Goal: Transaction & Acquisition: Purchase product/service

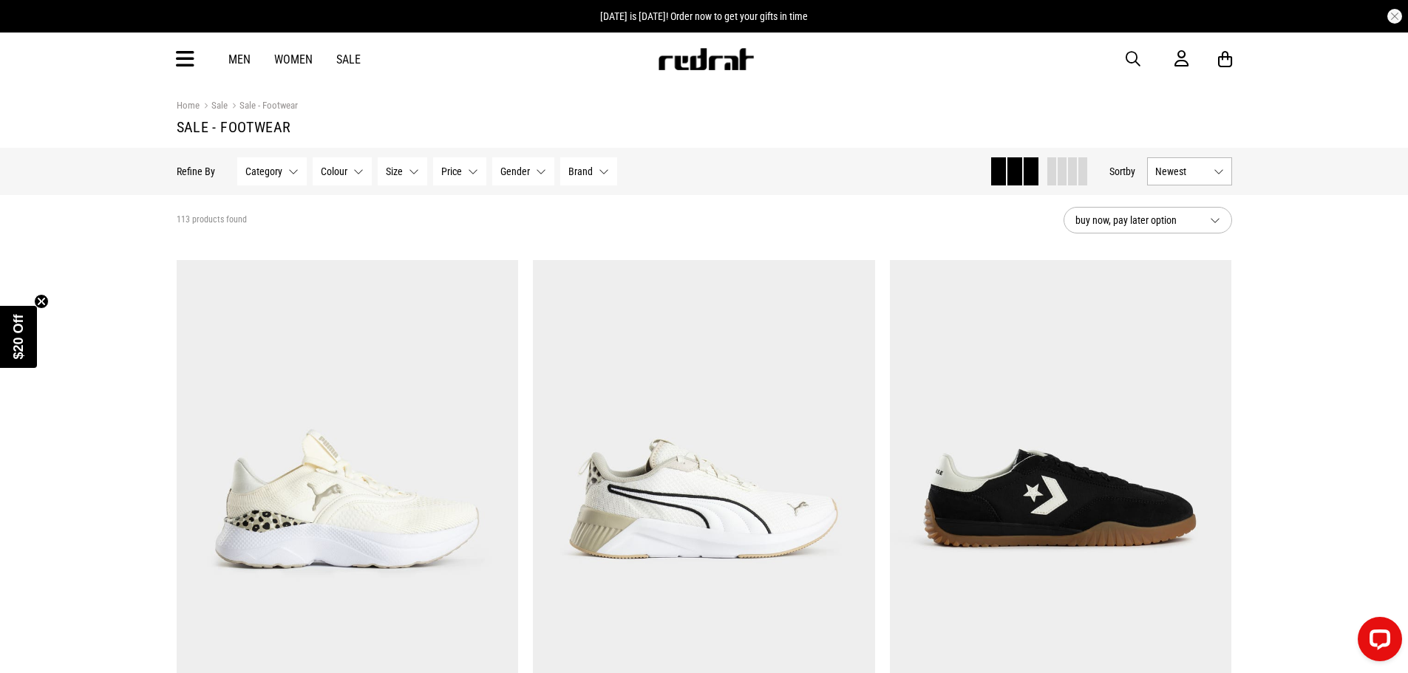
click at [1222, 168] on button "Newest" at bounding box center [1189, 171] width 85 height 28
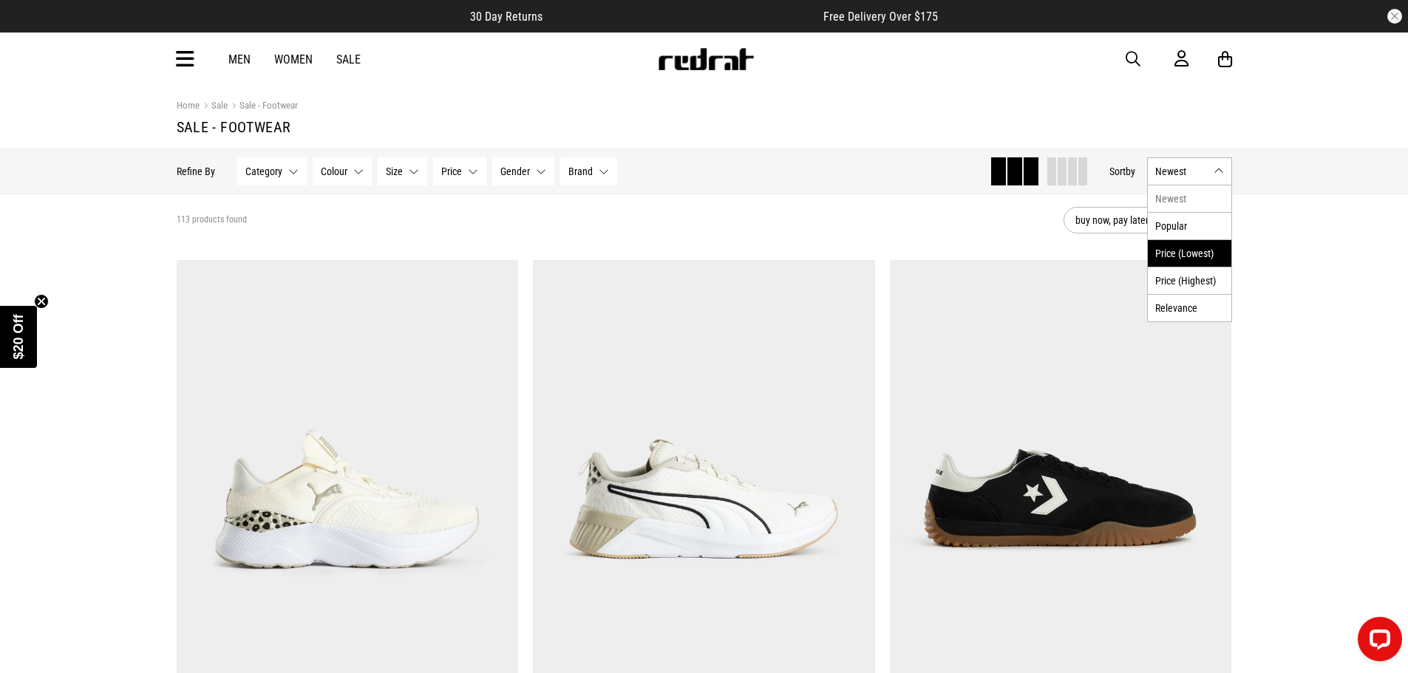
click at [1188, 254] on li "Price (Lowest)" at bounding box center [1190, 252] width 84 height 27
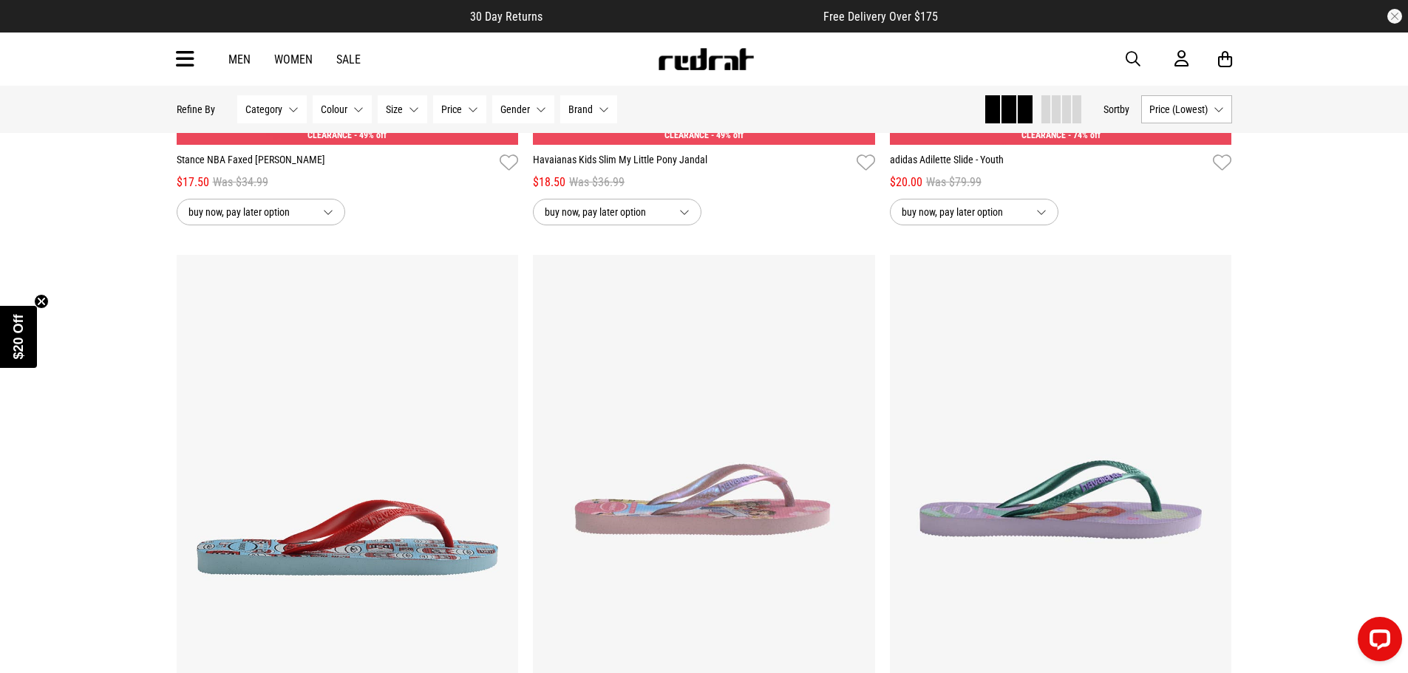
scroll to position [813, 0]
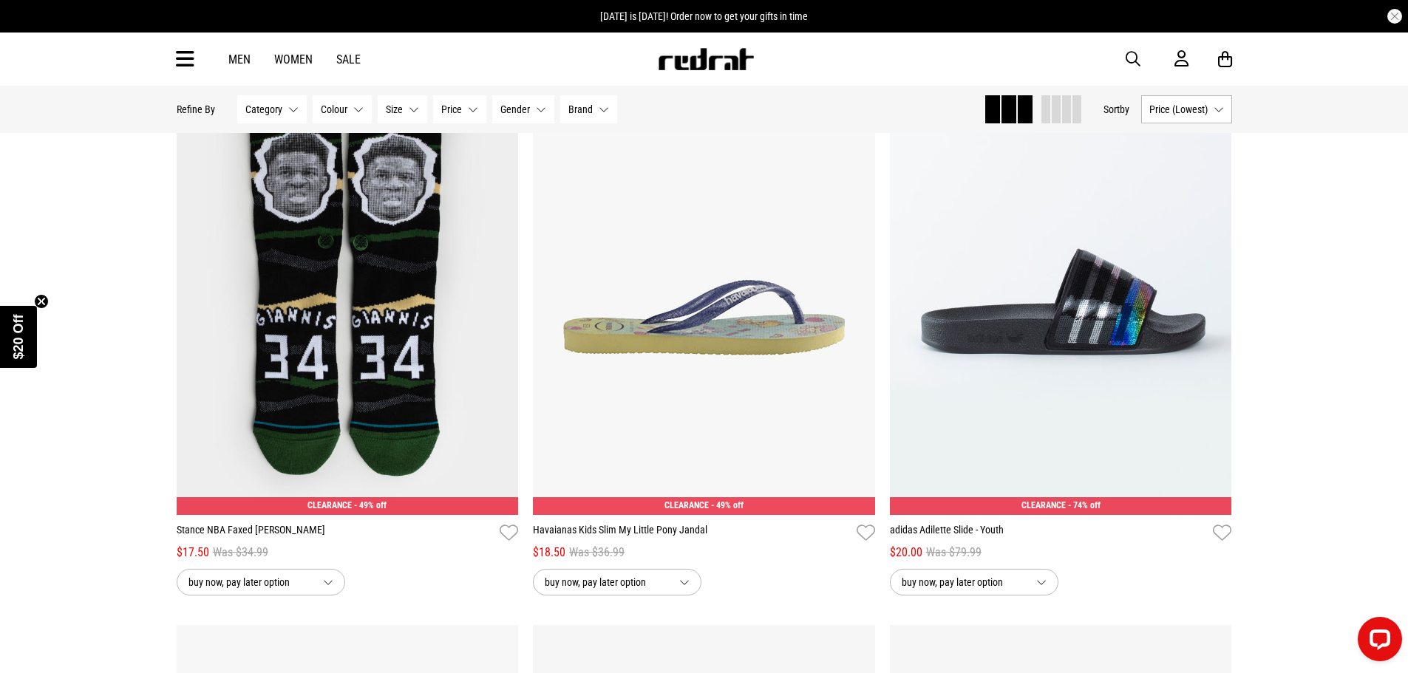
click at [290, 109] on button "Category None selected" at bounding box center [271, 109] width 69 height 28
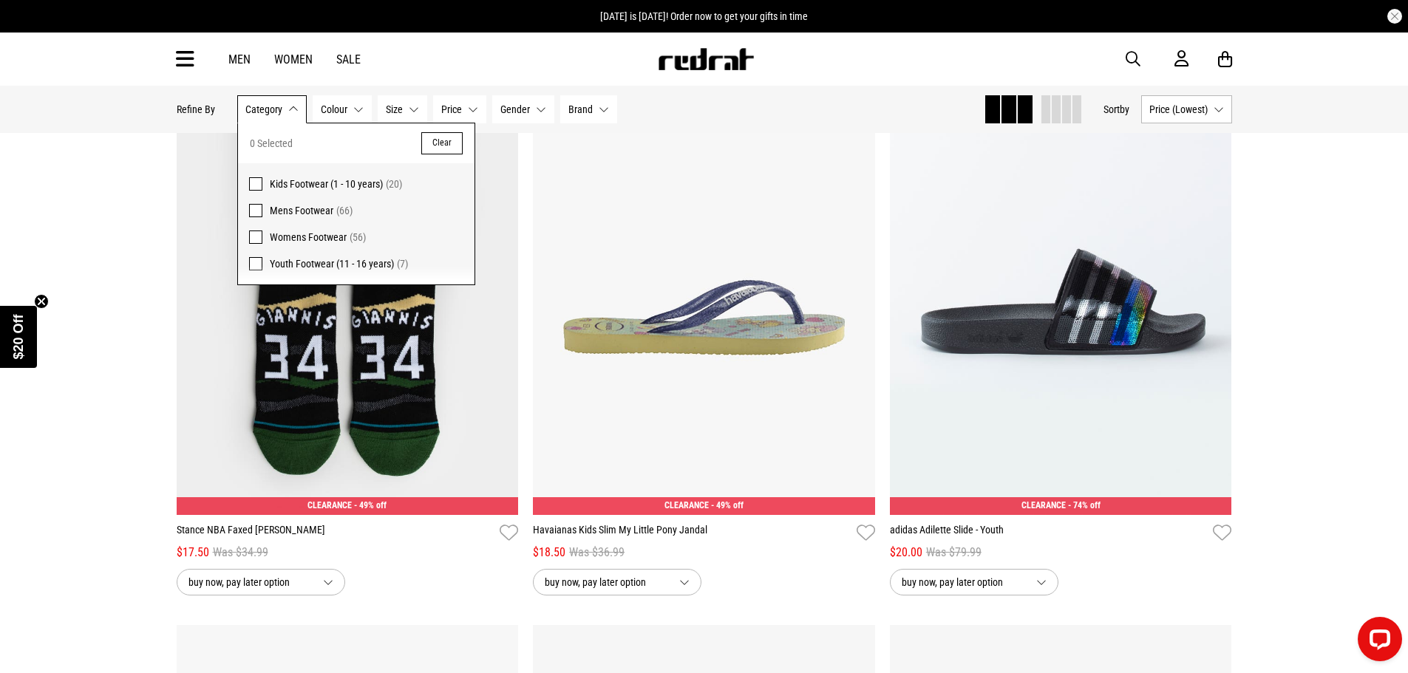
click at [253, 208] on span at bounding box center [255, 210] width 13 height 13
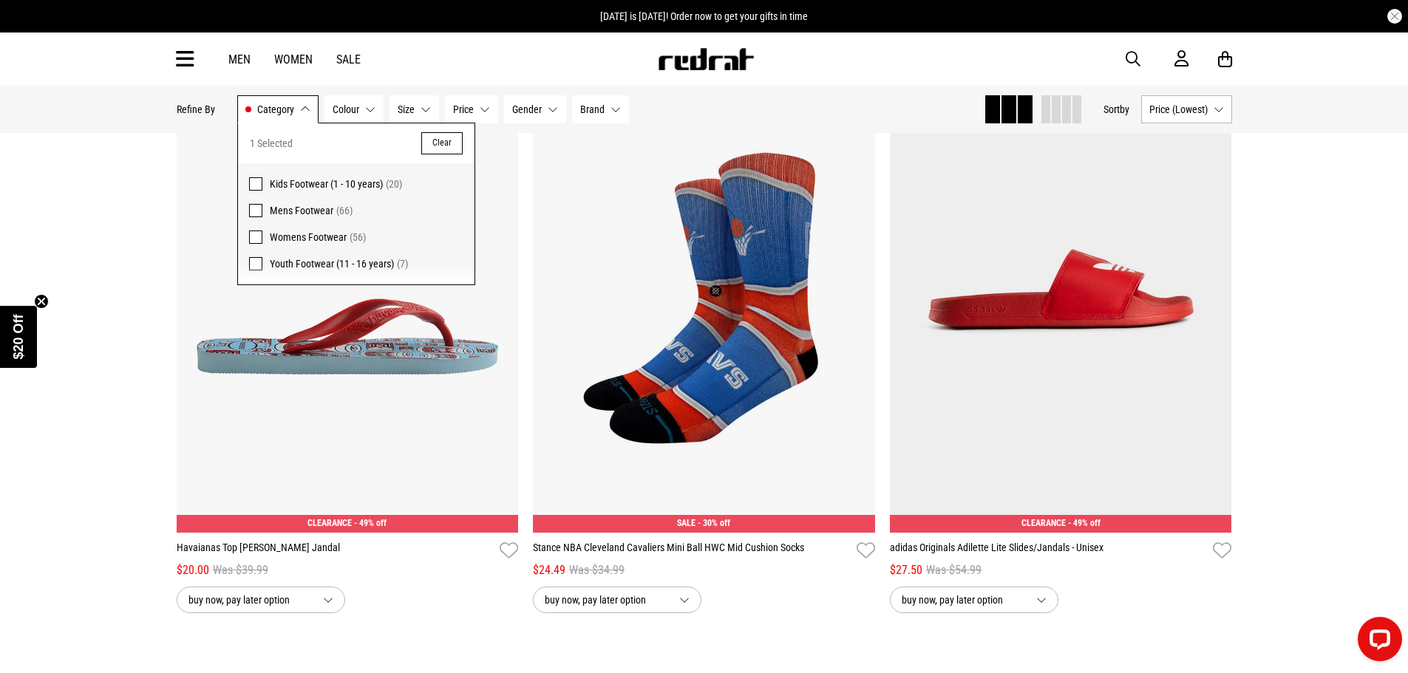
scroll to position [831, 0]
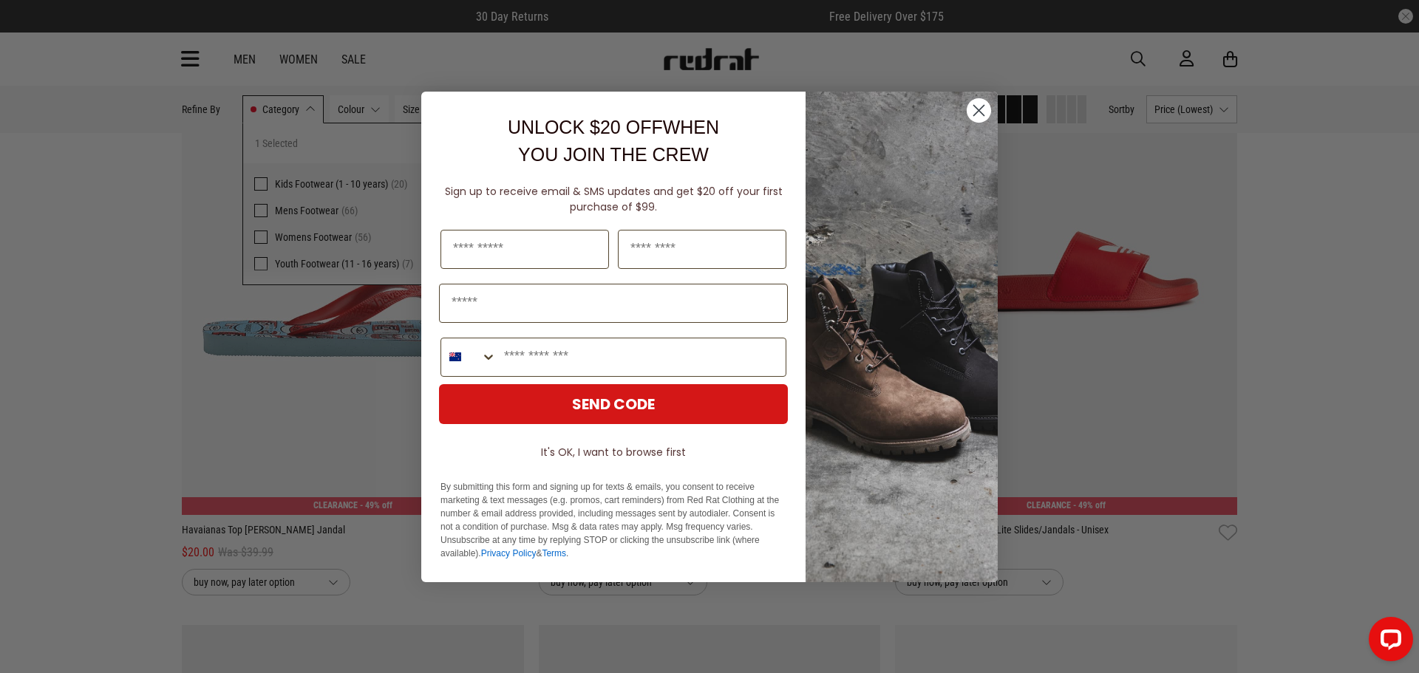
click at [258, 237] on div "Close dialog UNLOCK $20 OFF WHEN YOU JOIN THE CREW Sign up to receive email & S…" at bounding box center [709, 336] width 1419 height 673
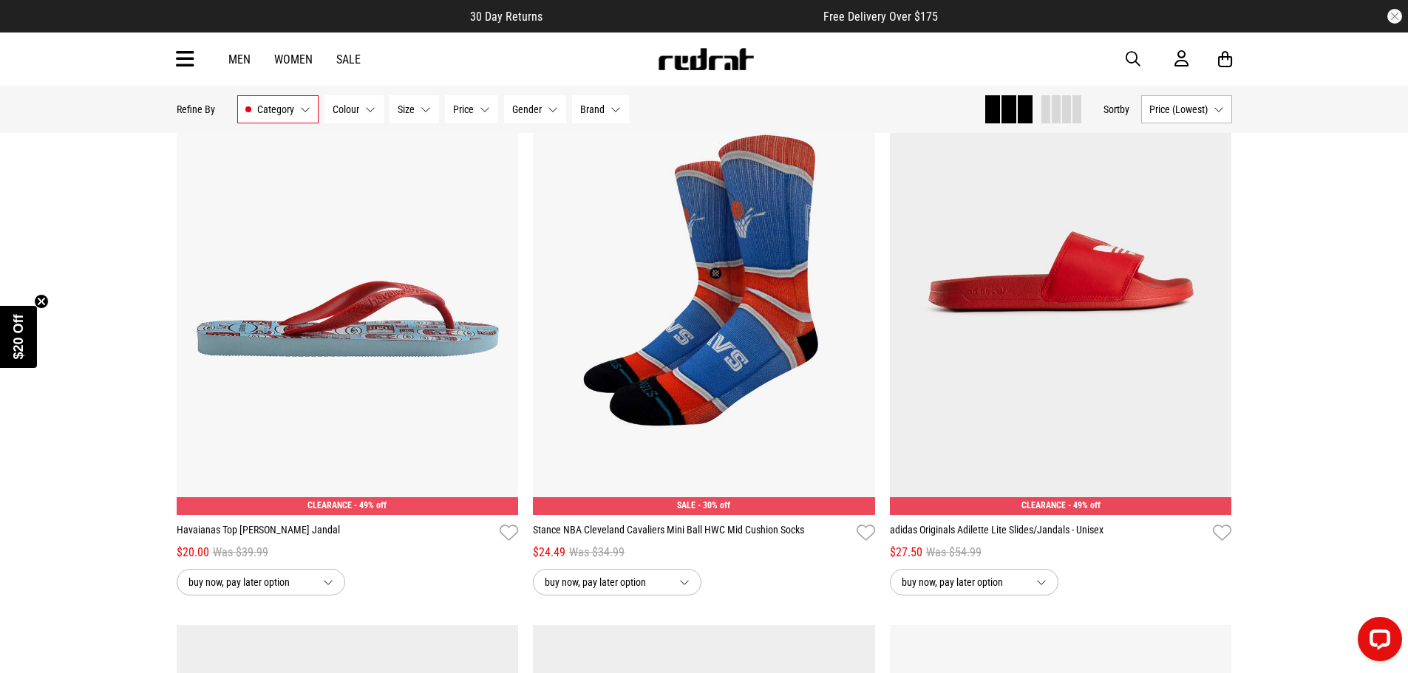
click at [304, 112] on button "Category Mens Footwear" at bounding box center [277, 109] width 81 height 28
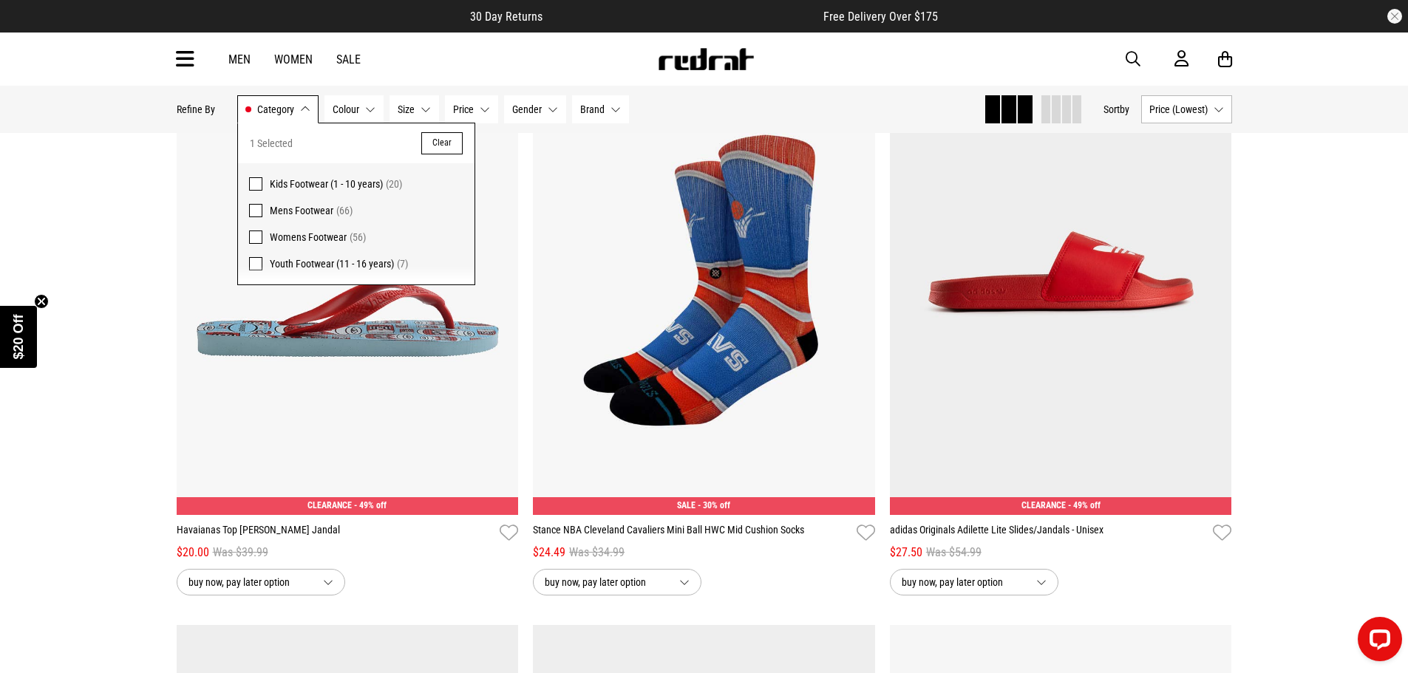
click at [251, 237] on span at bounding box center [255, 237] width 13 height 13
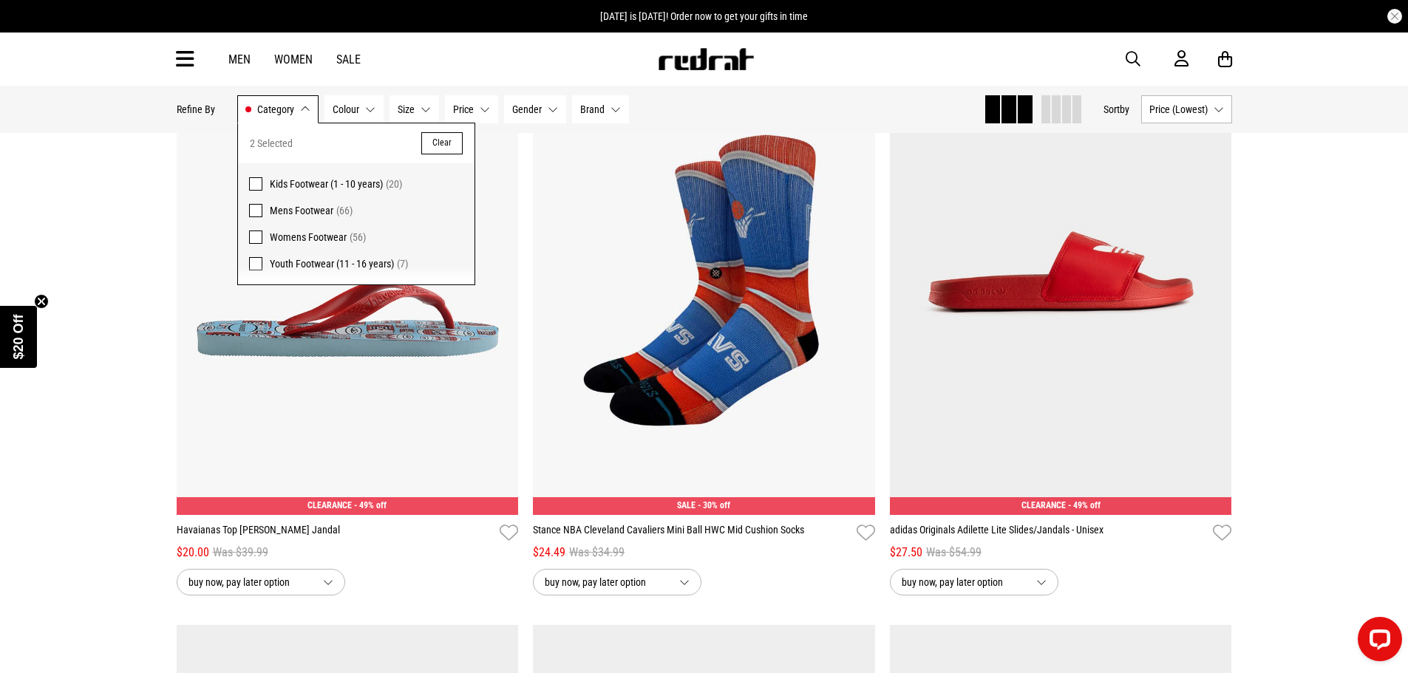
click at [369, 106] on button "Colour None selected" at bounding box center [353, 109] width 59 height 28
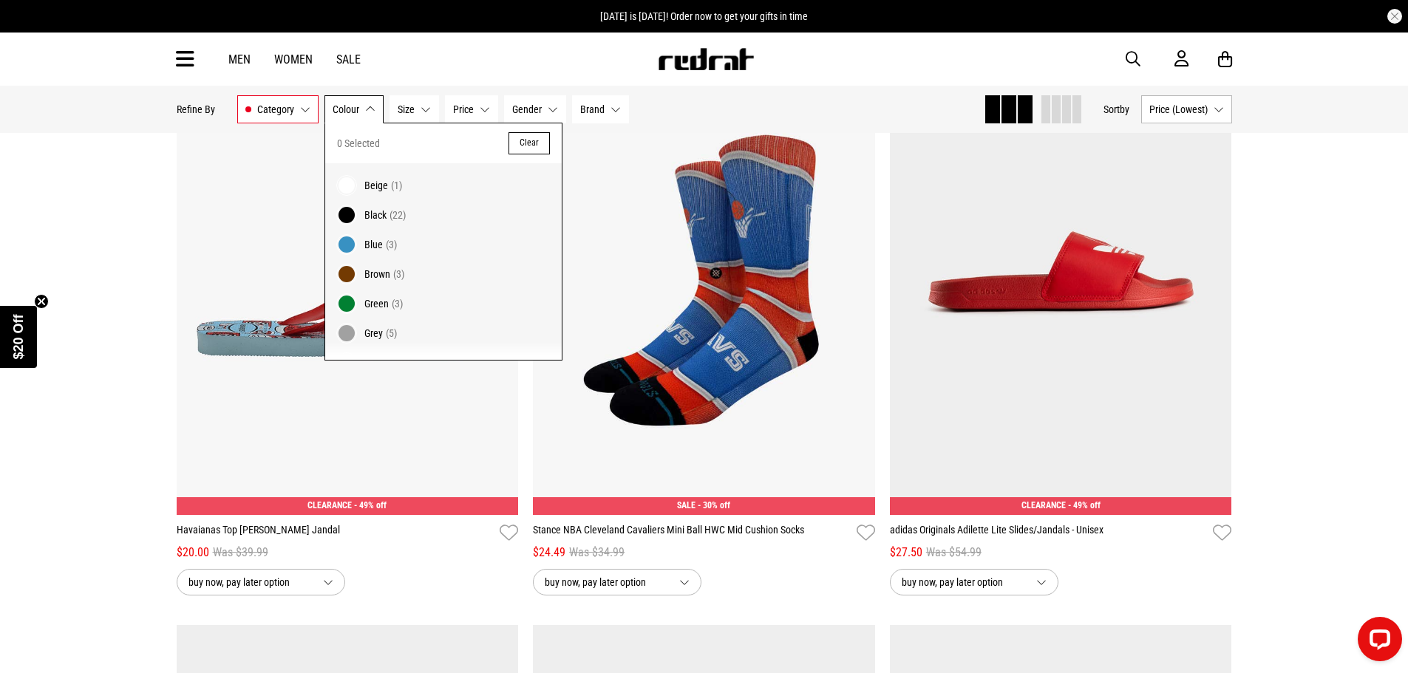
click at [427, 109] on button "Size None selected" at bounding box center [414, 109] width 50 height 28
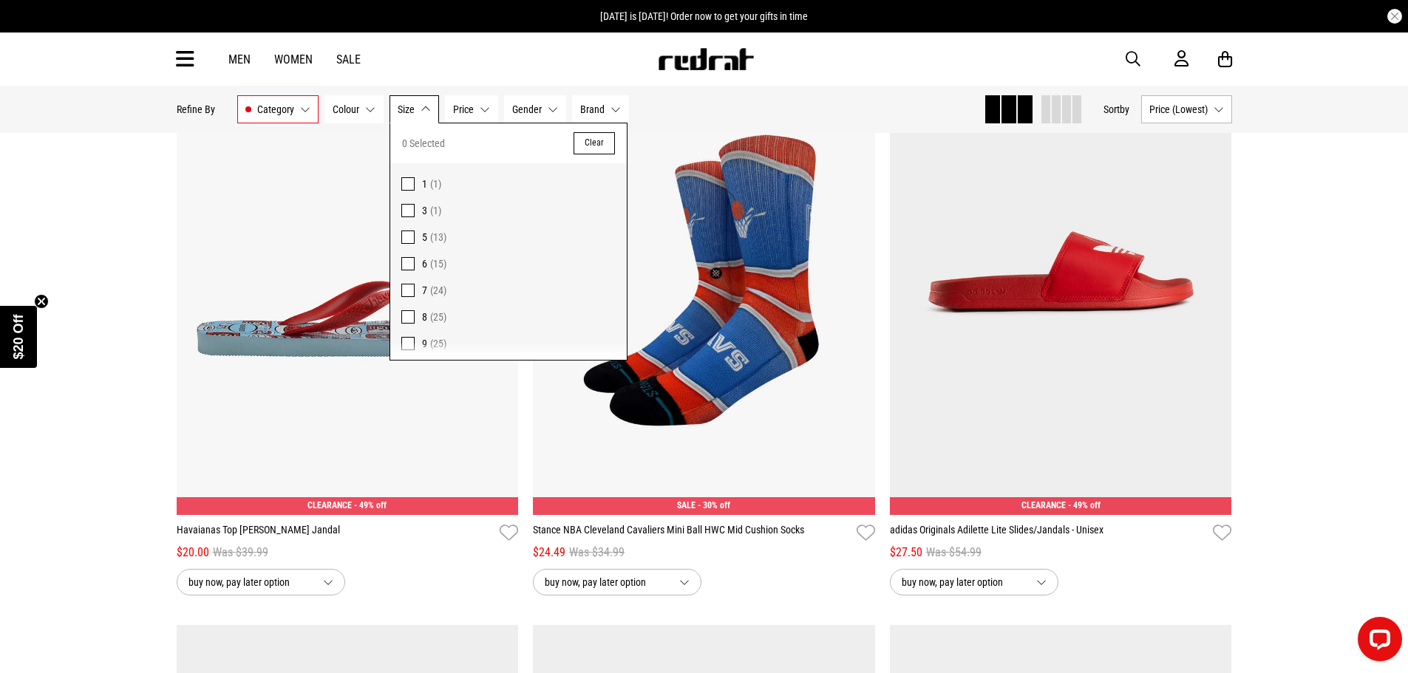
click at [407, 318] on span at bounding box center [407, 316] width 13 height 13
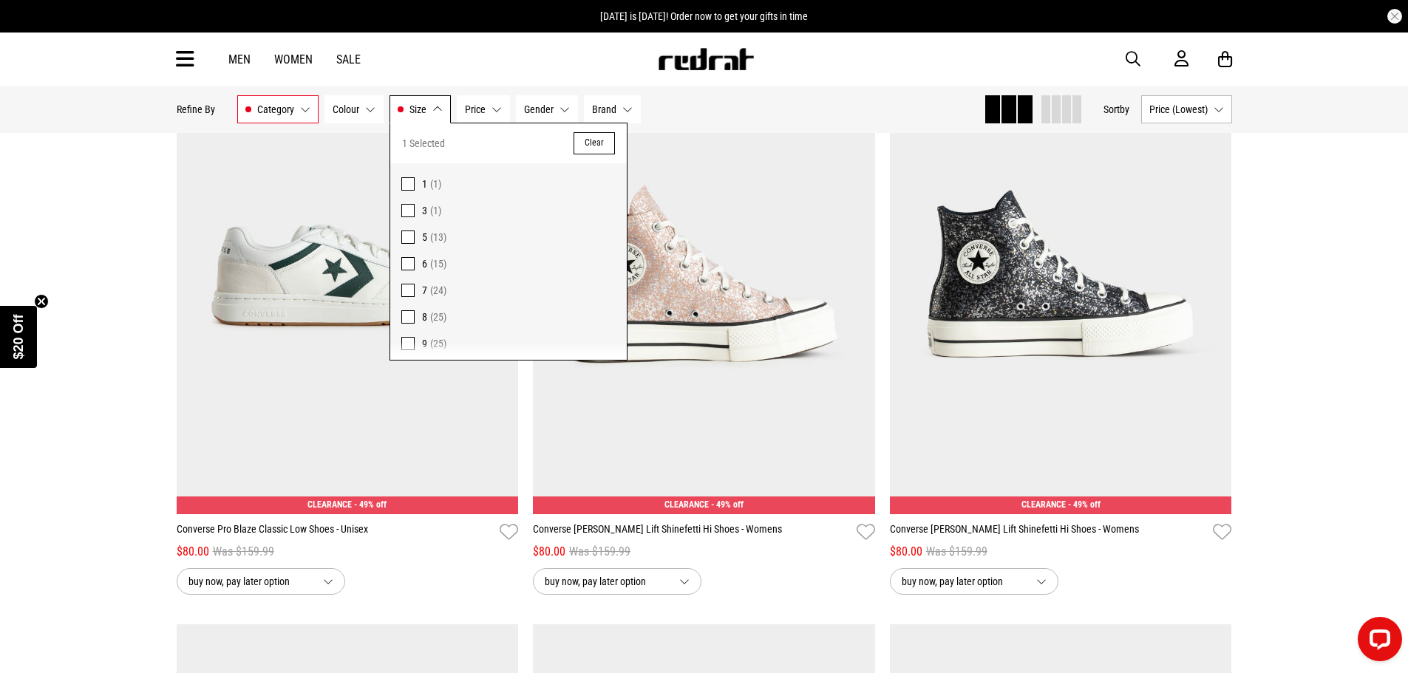
scroll to position [74, 0]
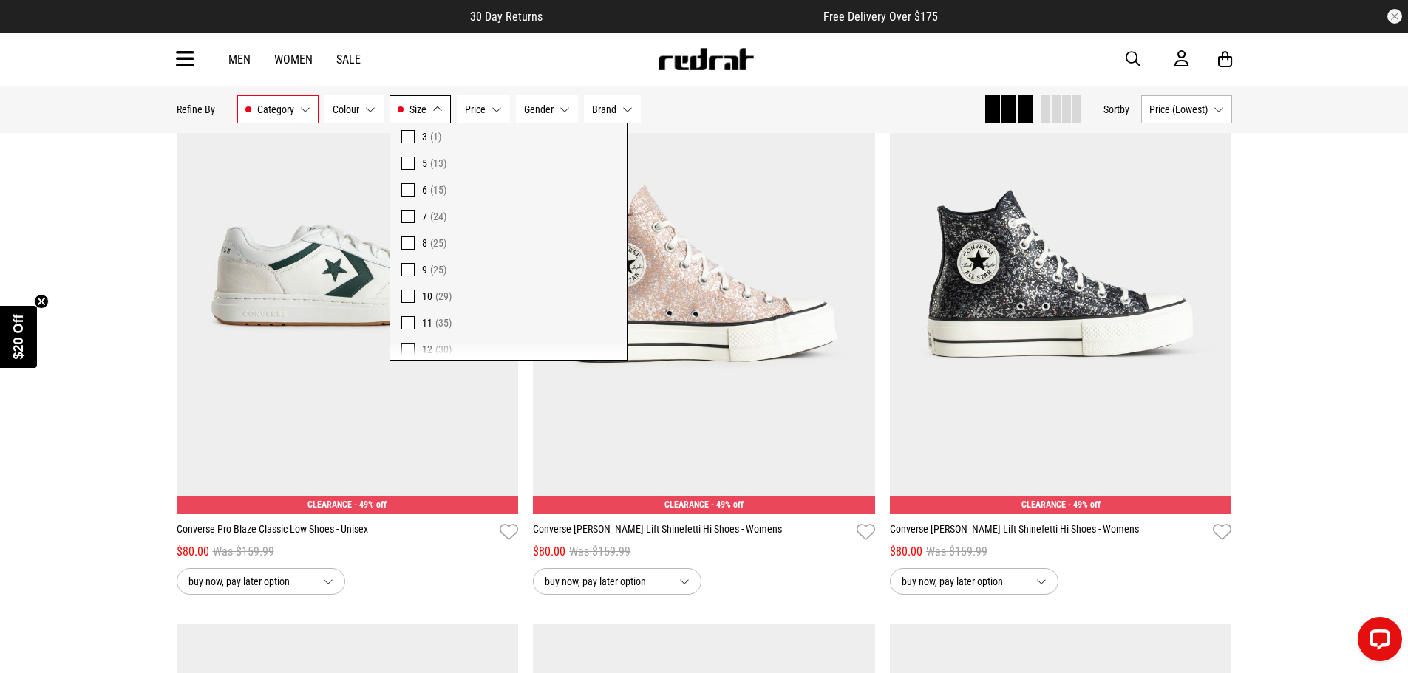
click at [401, 295] on span at bounding box center [407, 296] width 13 height 13
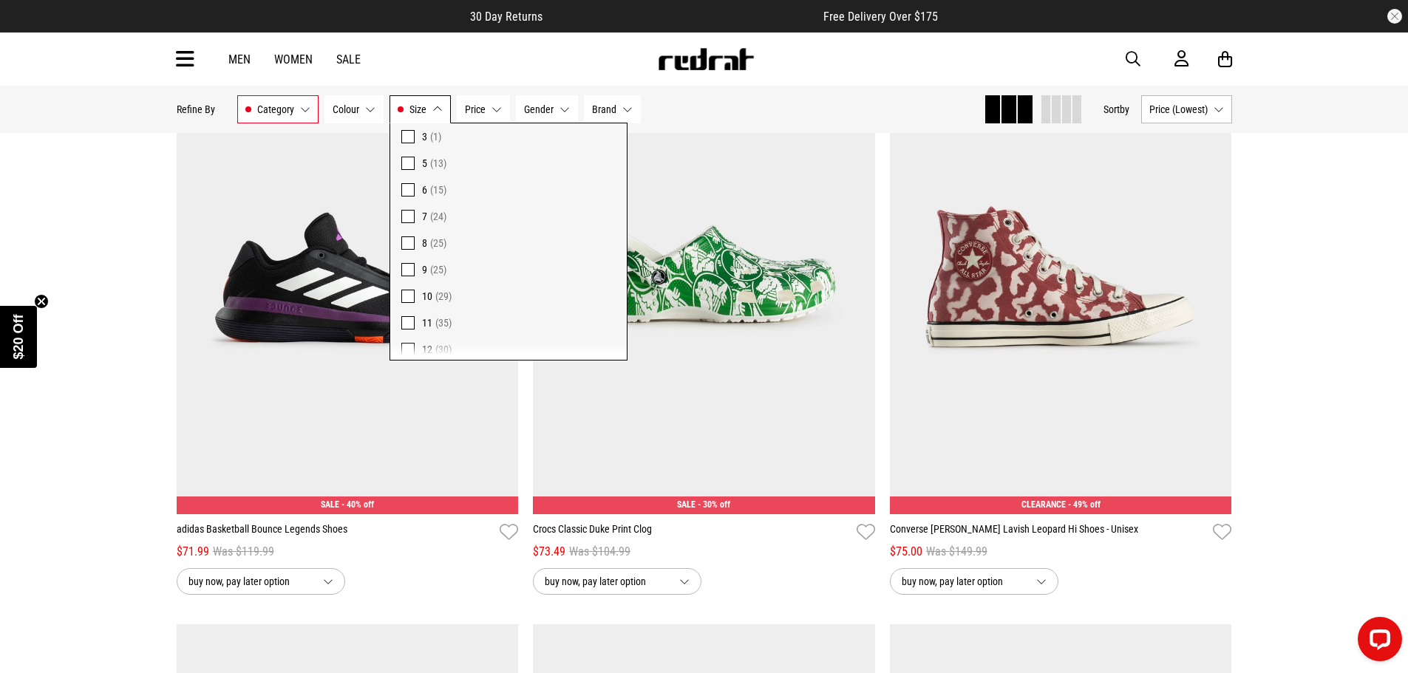
scroll to position [1420, 0]
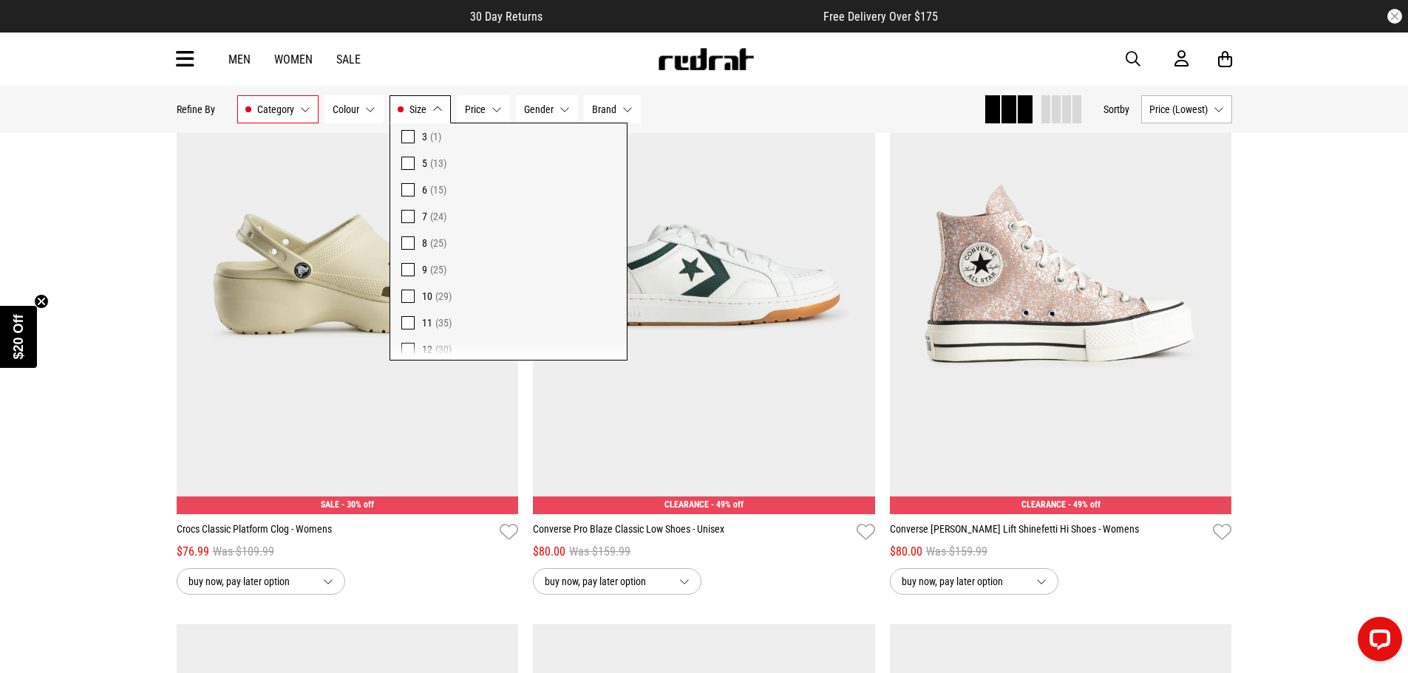
click at [410, 273] on span at bounding box center [407, 269] width 13 height 13
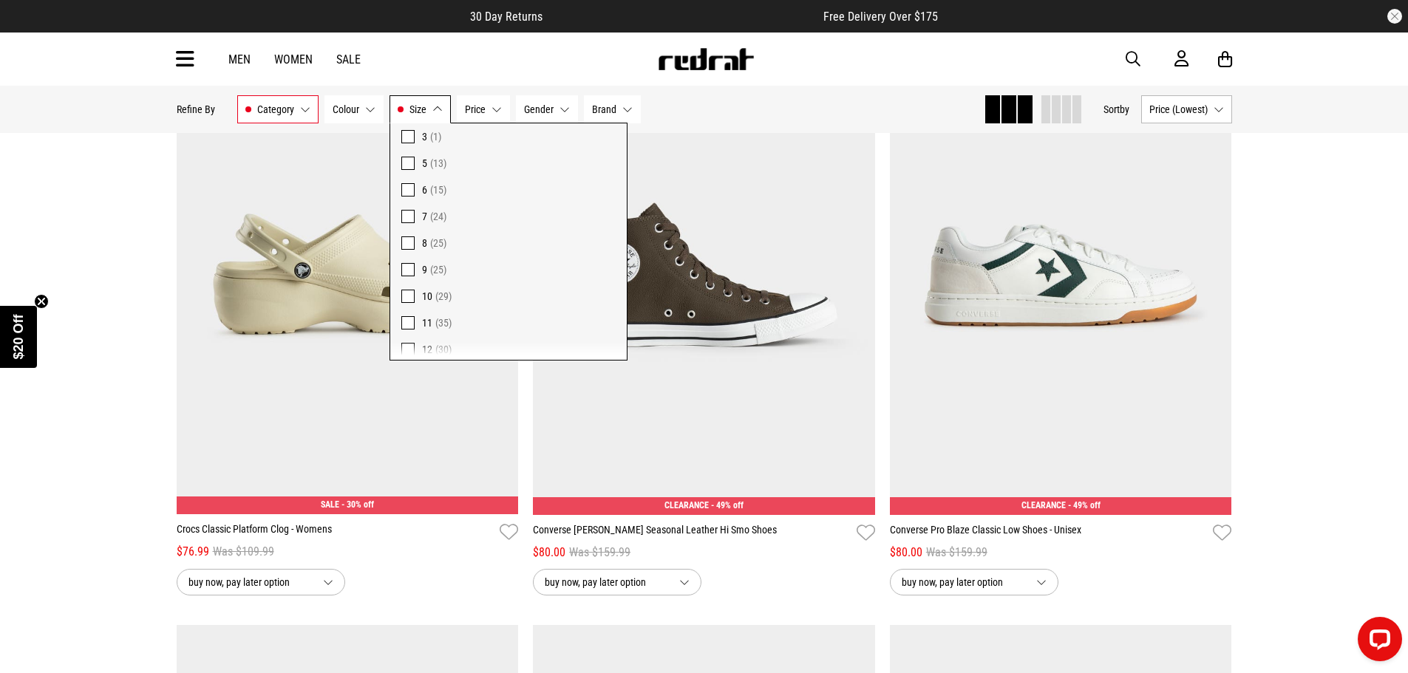
click at [494, 109] on button "Price None selected" at bounding box center [483, 109] width 53 height 28
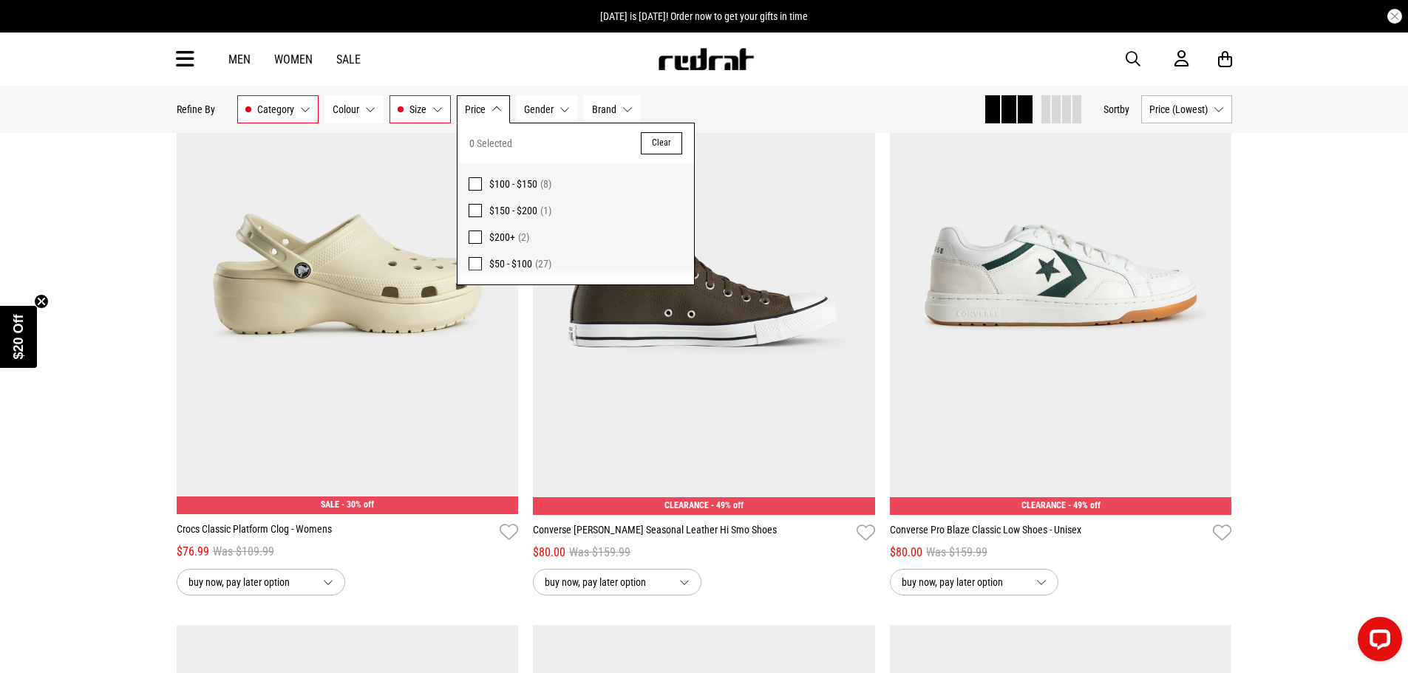
click at [472, 184] on span at bounding box center [475, 183] width 13 height 13
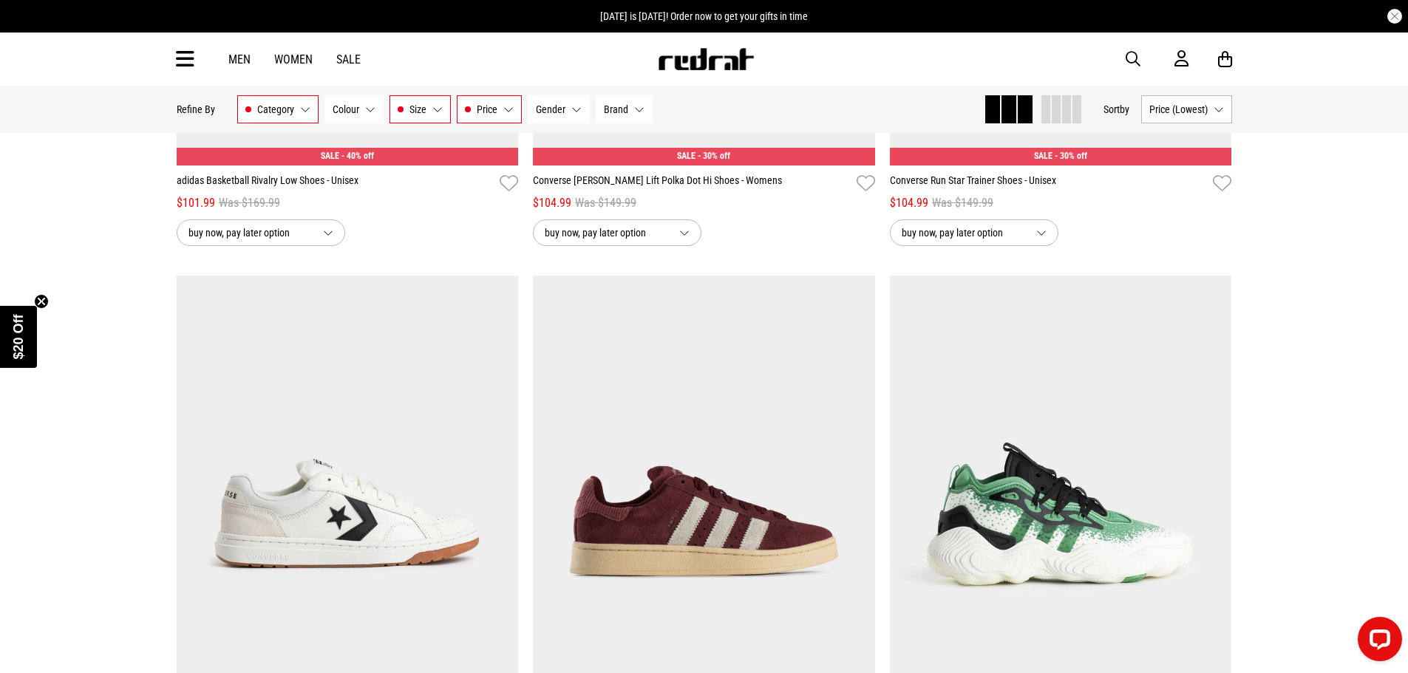
scroll to position [222, 0]
